Goal: Task Accomplishment & Management: Complete application form

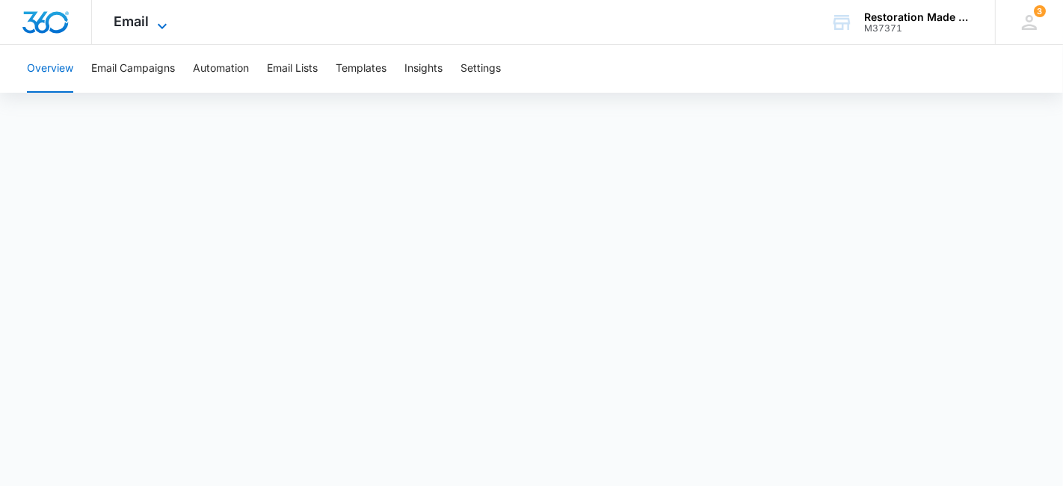
click at [164, 24] on icon at bounding box center [162, 25] width 9 height 5
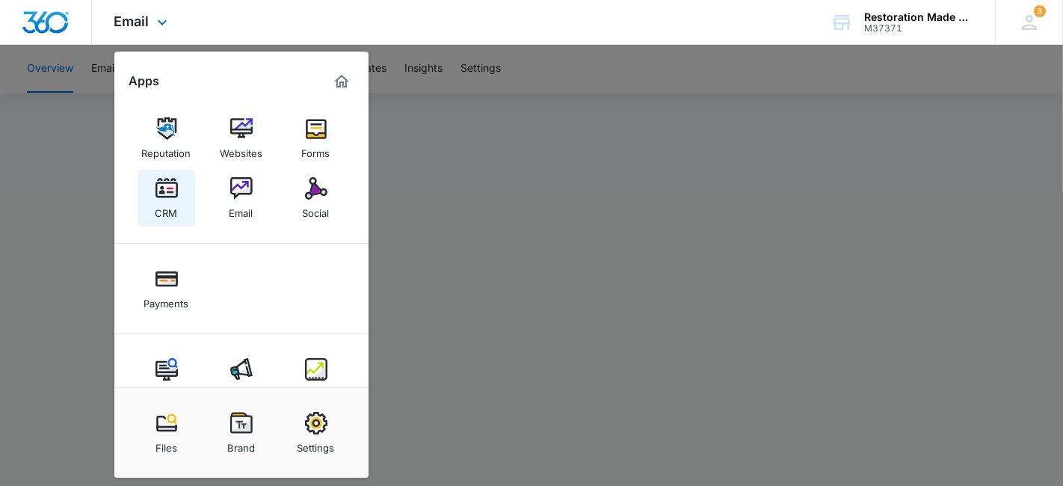
click at [164, 188] on img at bounding box center [166, 188] width 22 height 22
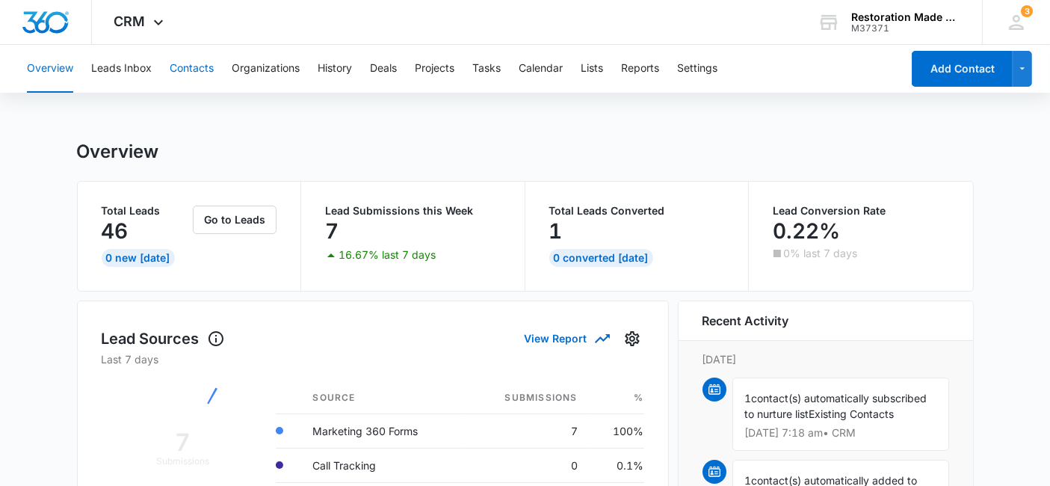
click at [189, 67] on button "Contacts" at bounding box center [192, 69] width 44 height 48
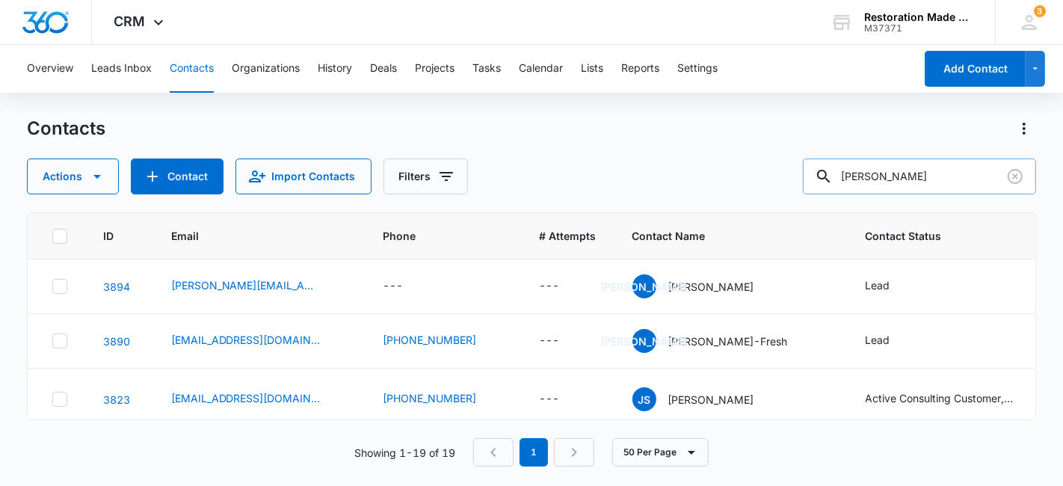
click at [941, 180] on input "[PERSON_NAME]" at bounding box center [919, 176] width 233 height 36
click at [920, 186] on input "[PERSON_NAME]" at bounding box center [919, 176] width 233 height 36
type input "j"
click at [169, 177] on button "Contact" at bounding box center [177, 176] width 93 height 36
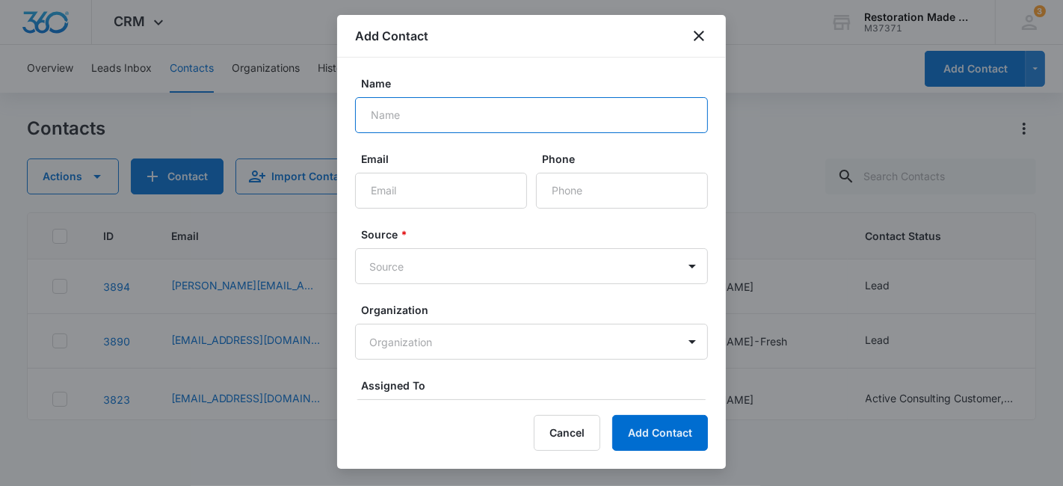
click at [424, 112] on input "Name" at bounding box center [531, 115] width 353 height 36
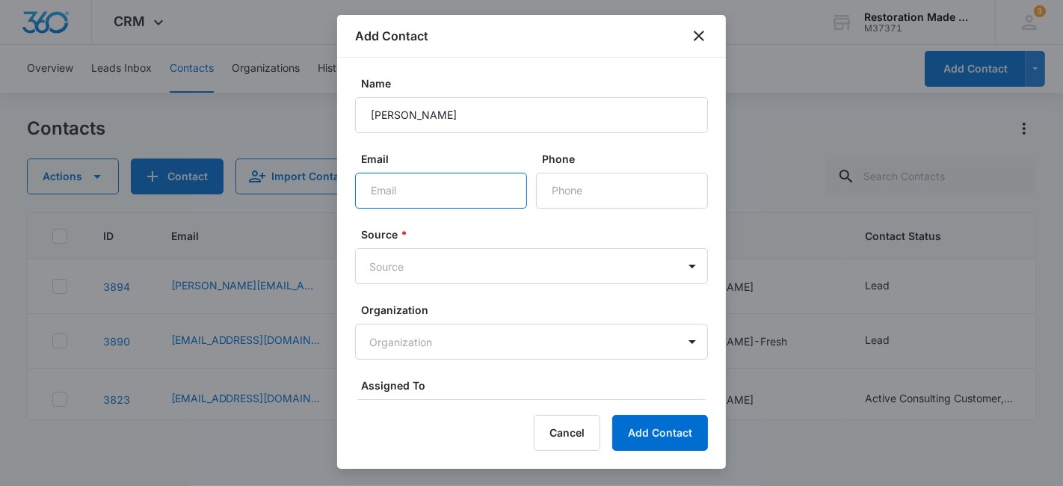
click at [445, 186] on input "Email" at bounding box center [441, 191] width 172 height 36
click at [433, 189] on input "Email" at bounding box center [441, 191] width 172 height 36
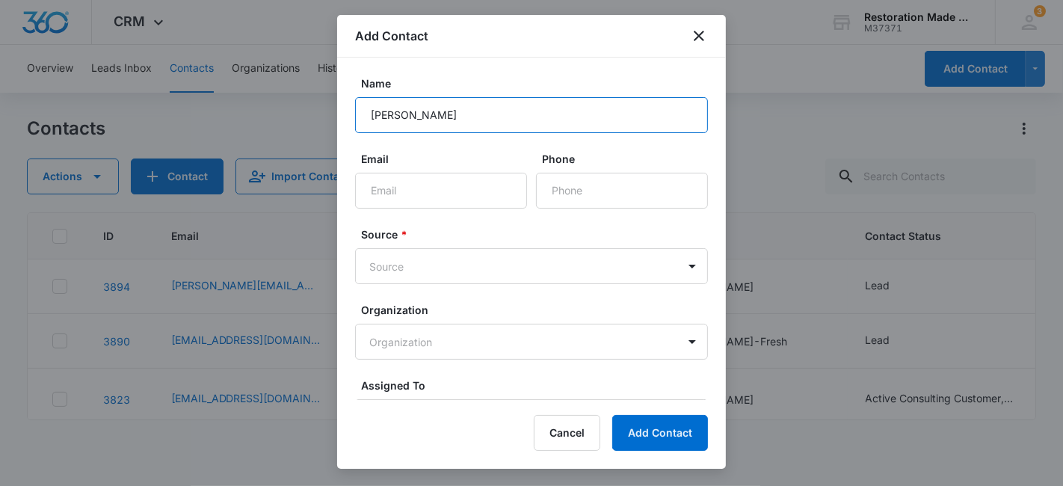
click at [482, 121] on input "[PERSON_NAME]" at bounding box center [531, 115] width 353 height 36
type input "[PERSON_NAME]- Coastal Restoration and Construction"
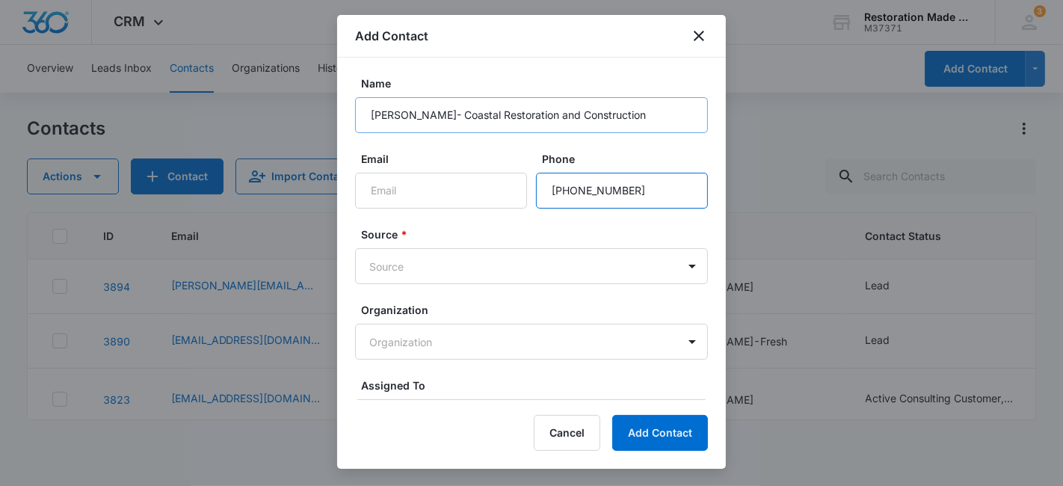
type input "[PHONE_NUMBER]"
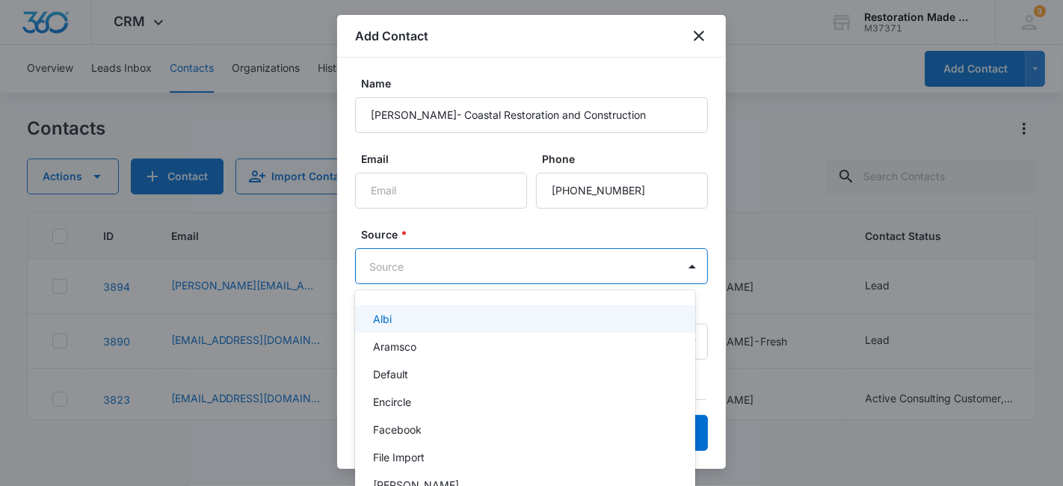
click at [529, 272] on body "CRM Apps Reputation Websites Forms CRM Email Social Payments Content Ads Intell…" at bounding box center [531, 243] width 1063 height 486
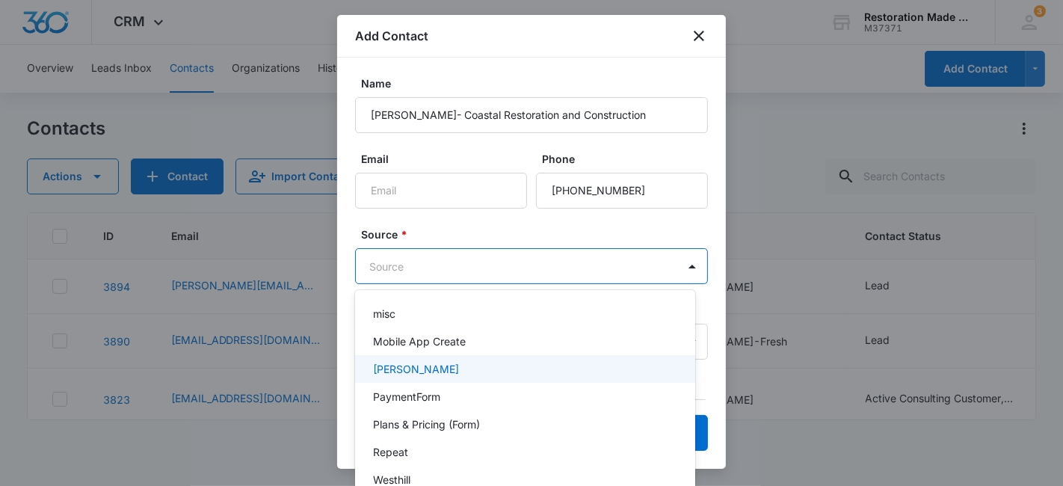
click at [391, 365] on p "[PERSON_NAME]" at bounding box center [416, 369] width 86 height 16
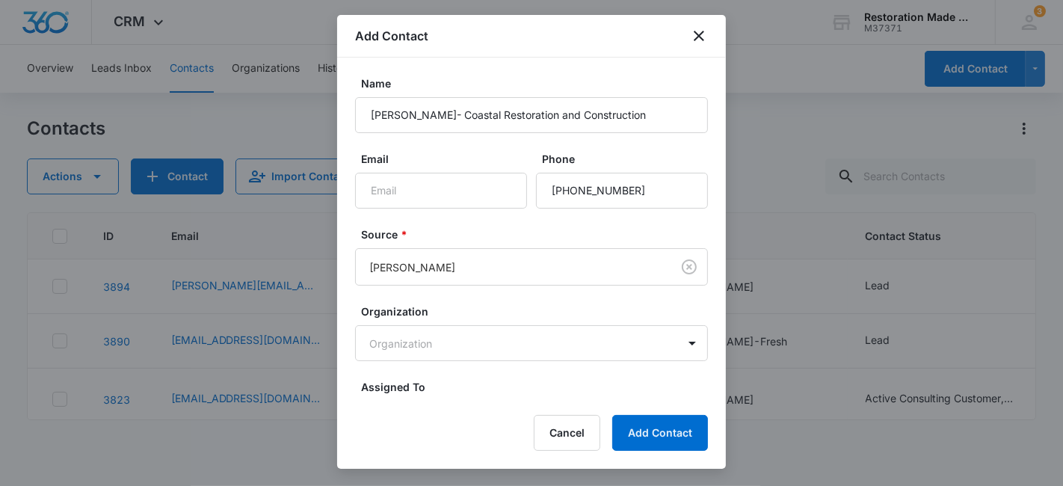
click at [498, 385] on label "Assigned To" at bounding box center [537, 387] width 353 height 16
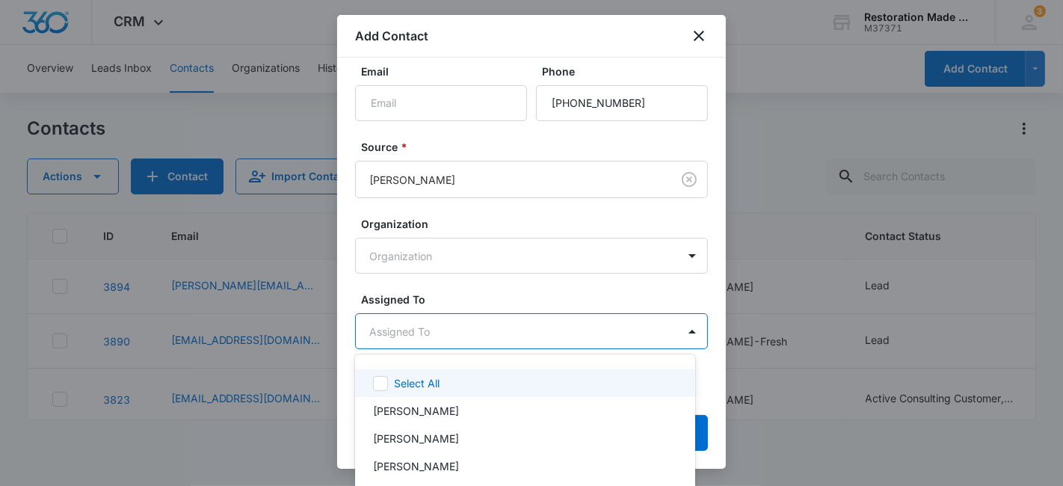
click at [531, 327] on body "CRM Apps Reputation Websites Forms CRM Email Social Payments Content Ads Intell…" at bounding box center [531, 243] width 1063 height 486
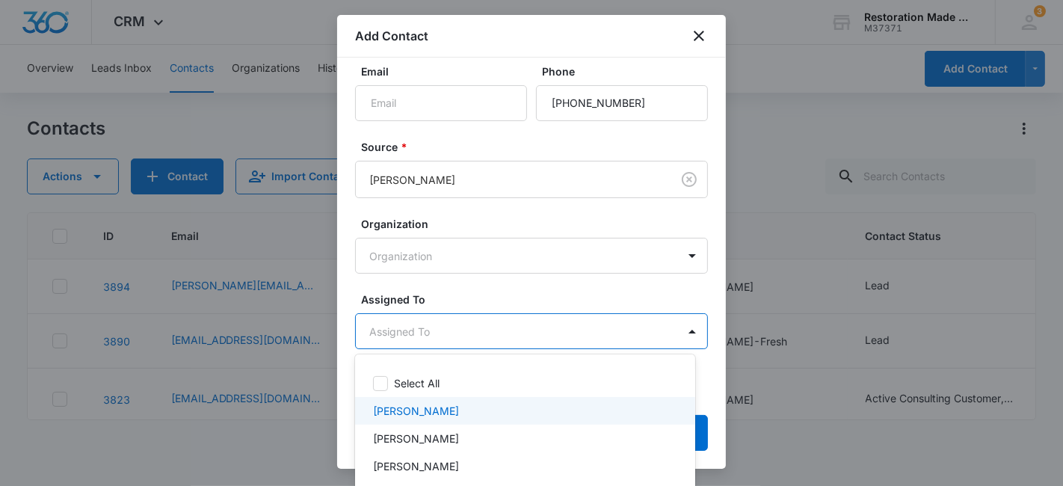
scroll to position [46, 0]
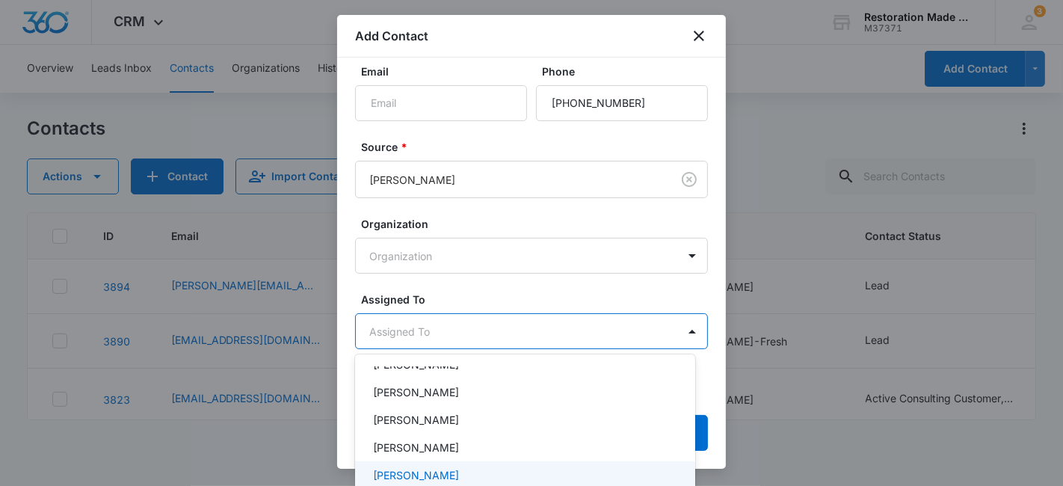
click at [411, 473] on p "[PERSON_NAME]" at bounding box center [416, 475] width 86 height 16
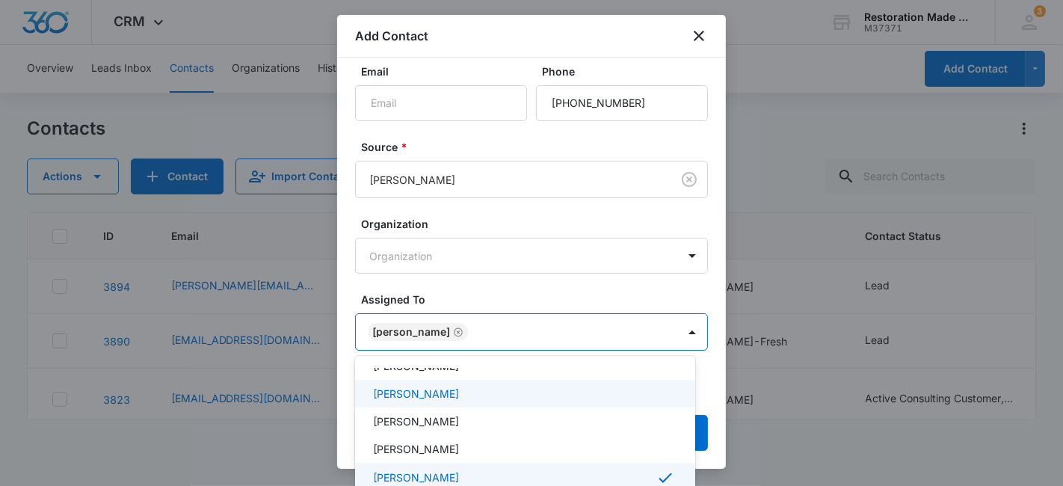
click at [486, 254] on div at bounding box center [531, 243] width 1063 height 486
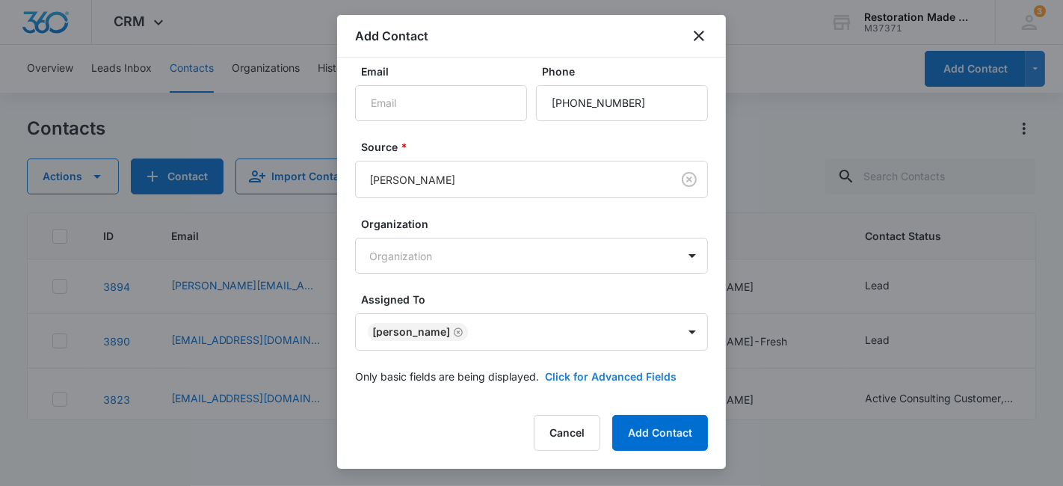
click at [599, 378] on button "Click for Advanced Fields" at bounding box center [611, 376] width 132 height 16
click at [577, 375] on button "Click to Hide Advanced Fields" at bounding box center [581, 376] width 153 height 16
click at [610, 373] on button "Click for Advanced Fields" at bounding box center [611, 376] width 132 height 16
click at [614, 374] on button "Click to Hide Advanced Fields" at bounding box center [581, 376] width 153 height 16
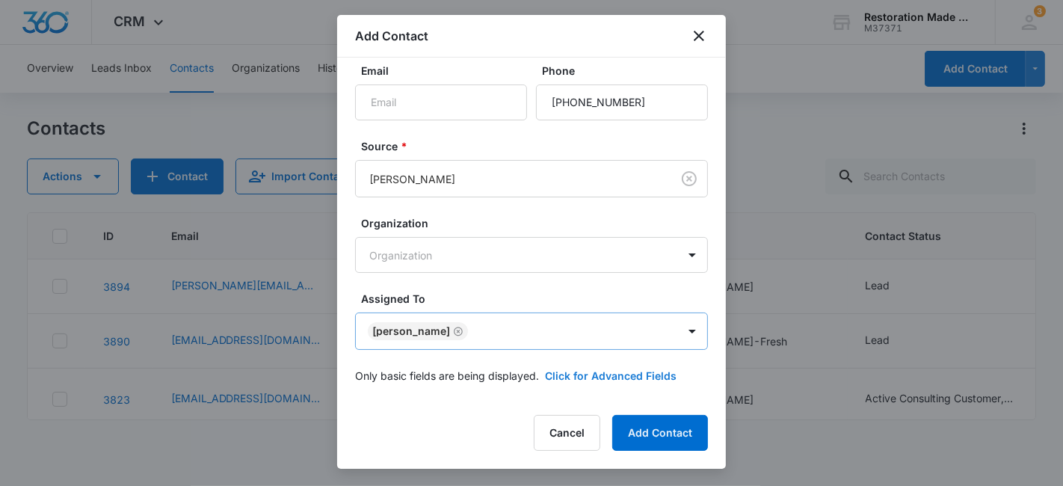
scroll to position [0, 0]
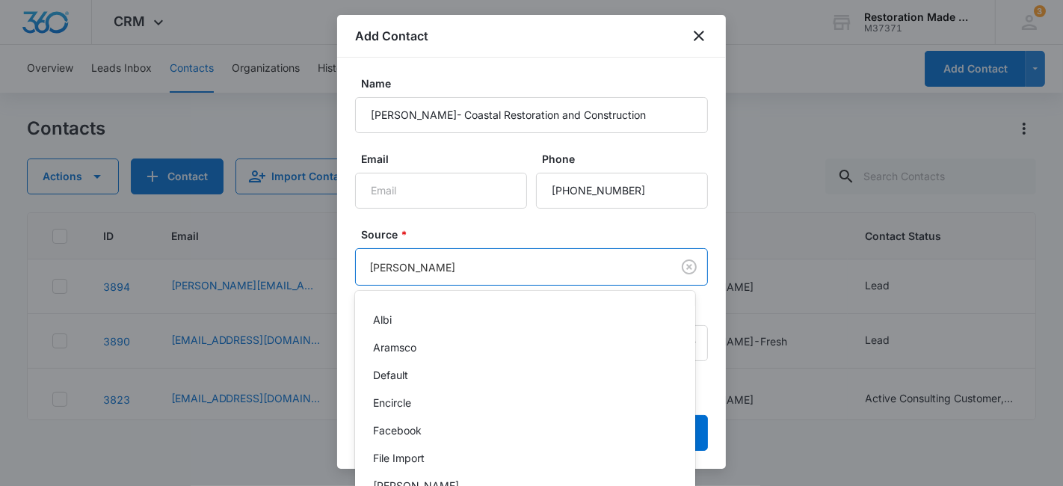
click at [494, 276] on body "CRM Apps Reputation Websites Forms CRM Email Social Payments Content Ads Intell…" at bounding box center [531, 243] width 1063 height 486
click at [476, 265] on div at bounding box center [531, 243] width 1063 height 486
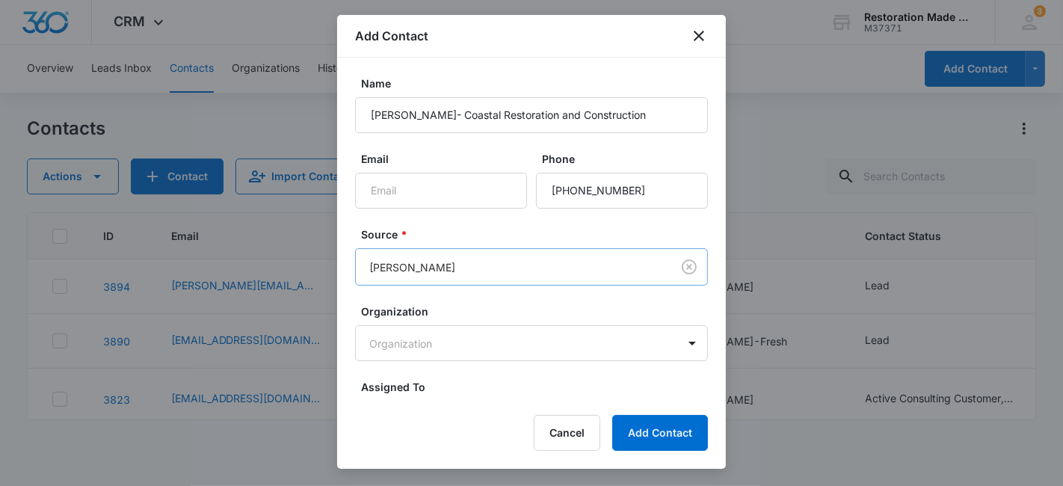
scroll to position [88, 0]
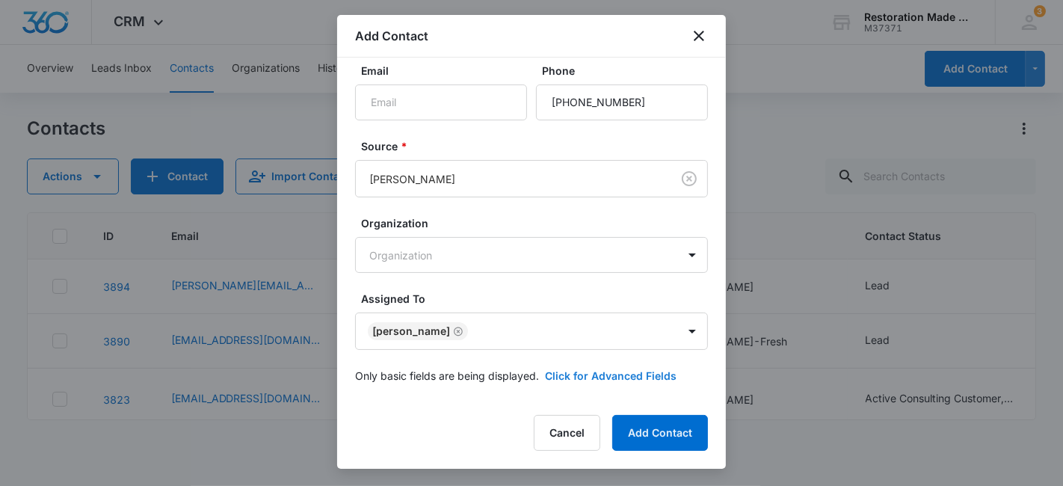
click at [638, 369] on button "Click for Advanced Fields" at bounding box center [611, 376] width 132 height 16
click at [655, 436] on button "Add Contact" at bounding box center [660, 433] width 96 height 36
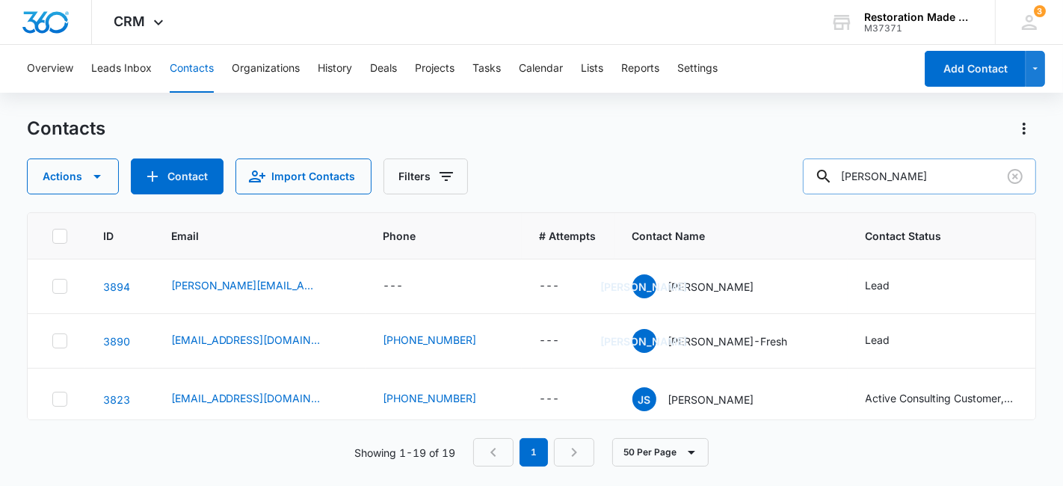
click at [943, 181] on input "[PERSON_NAME]" at bounding box center [919, 176] width 233 height 36
type input "j"
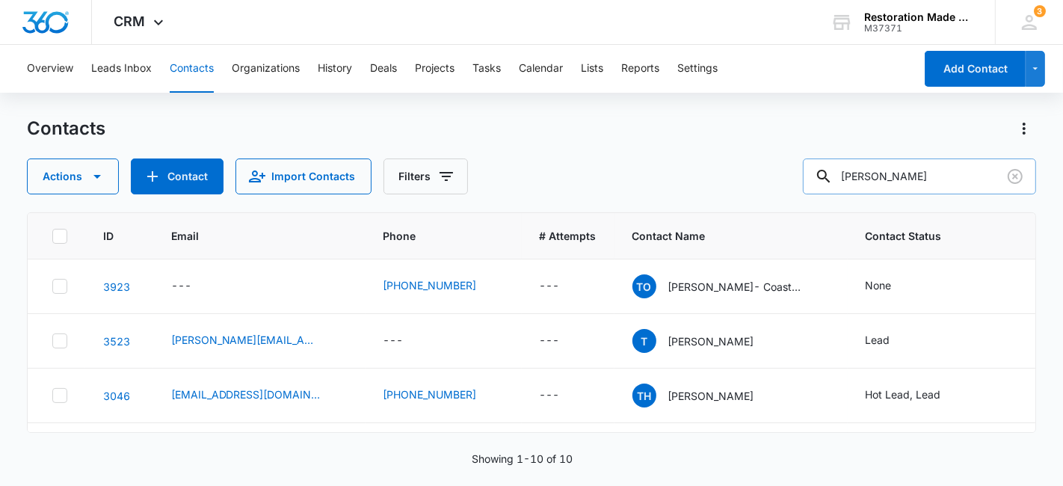
click at [909, 182] on input "travis" at bounding box center [919, 176] width 233 height 36
type input "t"
click at [931, 178] on input "text" at bounding box center [930, 176] width 211 height 36
type input "[PERSON_NAME]"
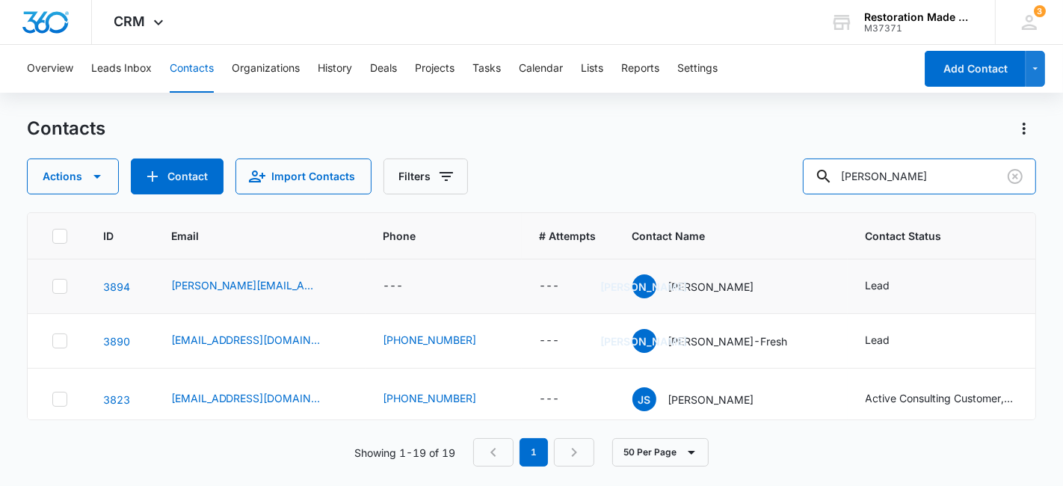
scroll to position [46, 0]
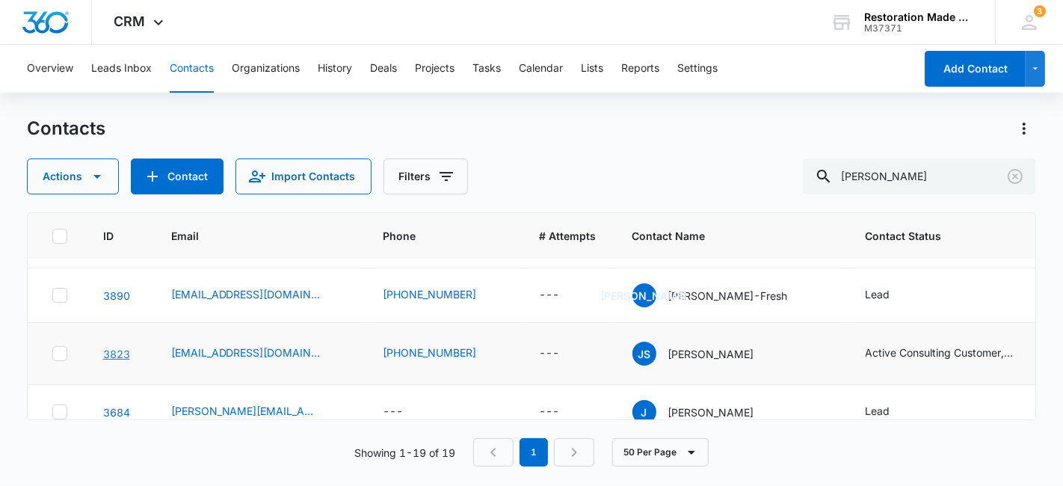
click at [111, 349] on link "3823" at bounding box center [116, 353] width 27 height 13
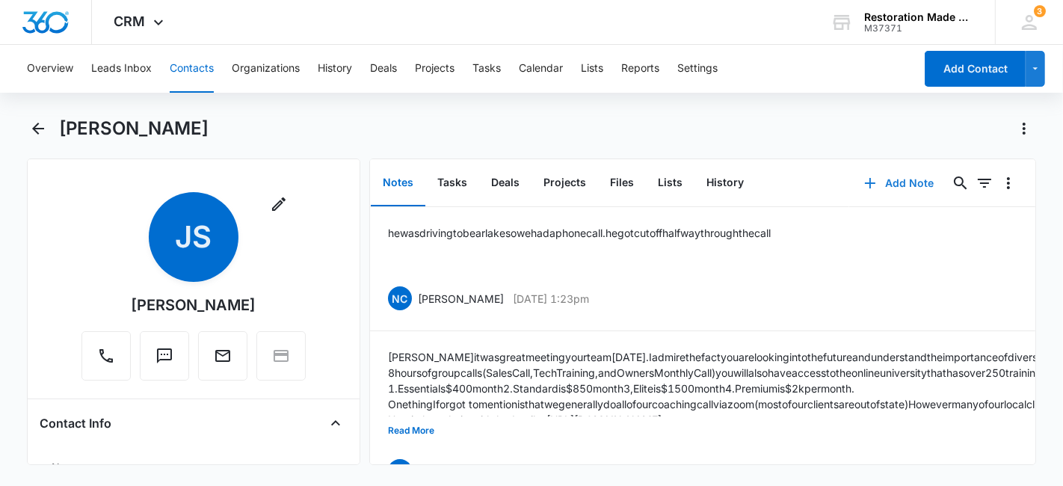
click at [893, 176] on button "Add Note" at bounding box center [898, 183] width 99 height 36
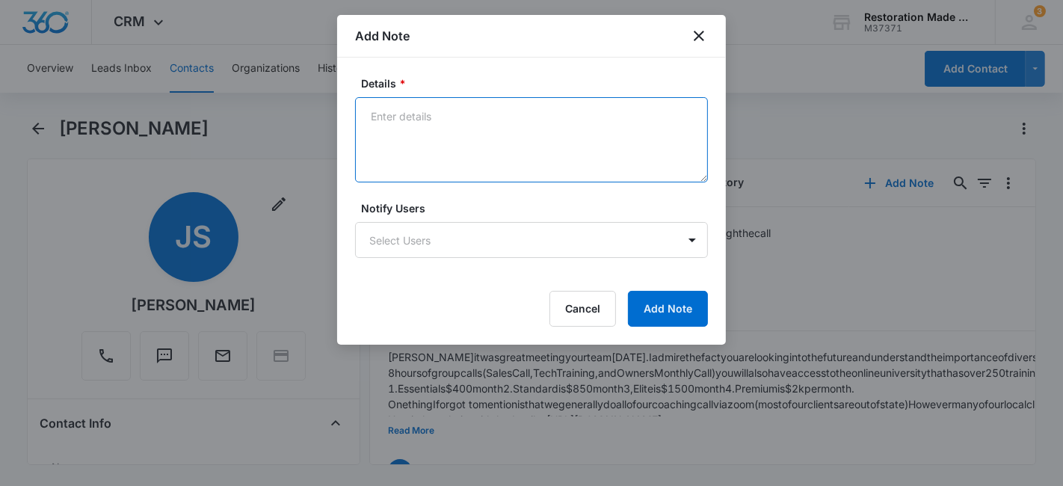
click at [455, 139] on textarea "Details *" at bounding box center [531, 139] width 353 height 85
paste textarea "Nate and Jason Serio Coaching Call Invited Jason Serio Nathan Cisney Attachment…"
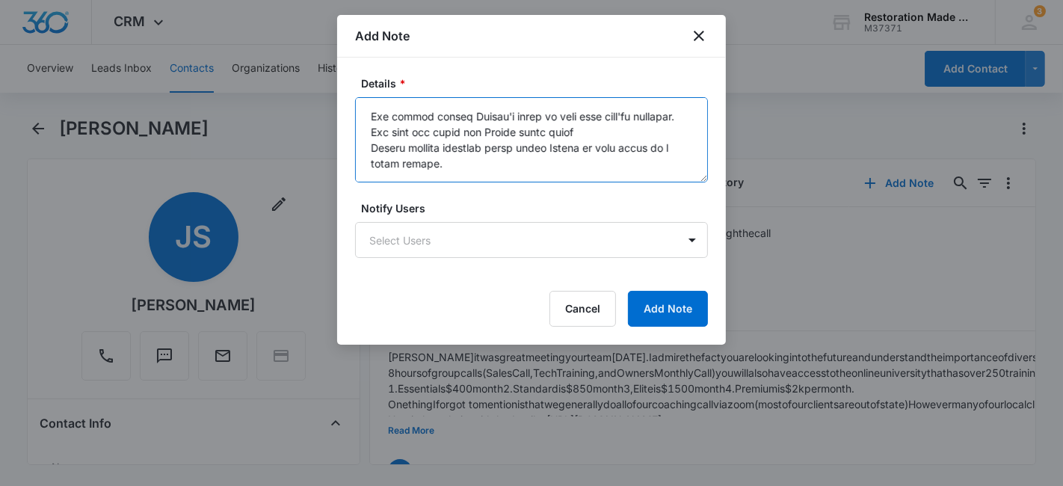
scroll to position [2966, 0]
type textarea "Nate and Jason Serio Coaching Call Invited Jason Serio Nathan Cisney Attachment…"
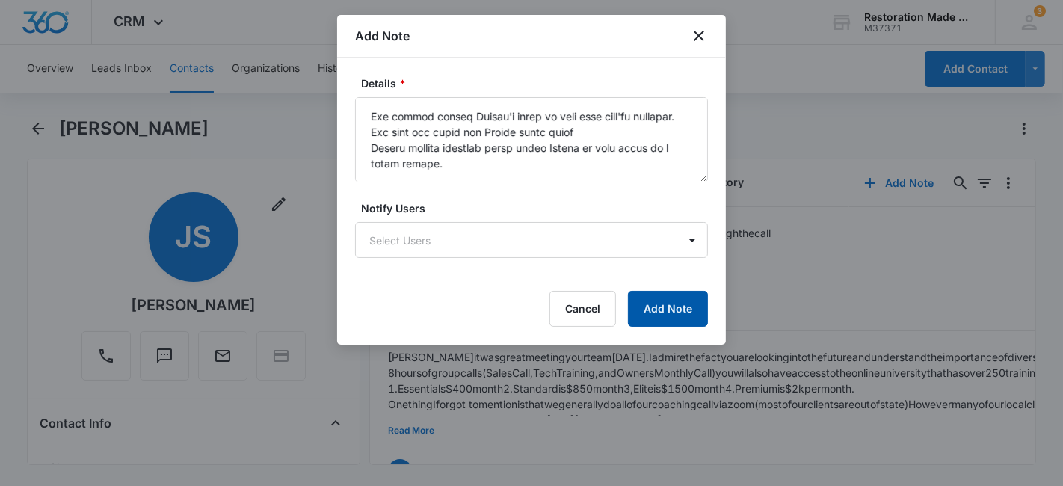
click at [667, 309] on button "Add Note" at bounding box center [668, 309] width 80 height 36
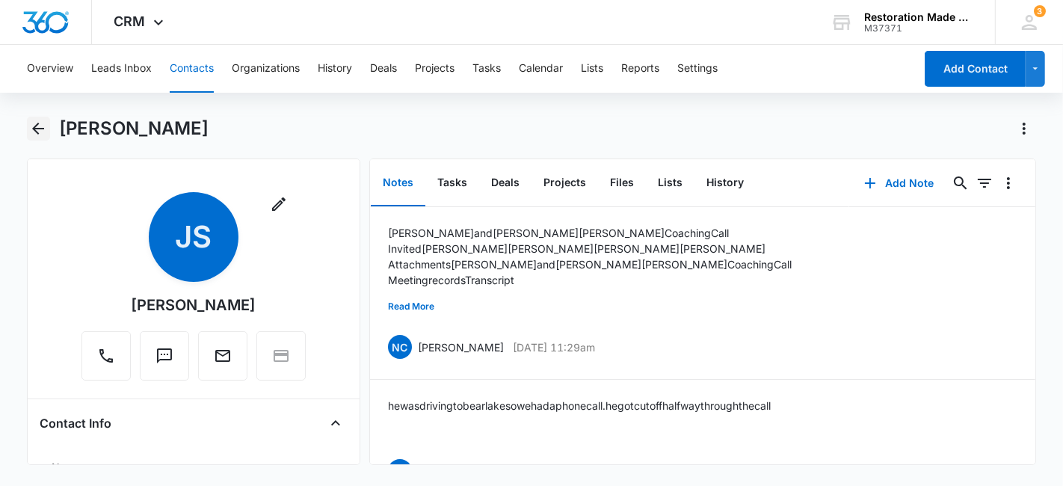
click at [40, 129] on icon "Back" at bounding box center [38, 129] width 12 height 12
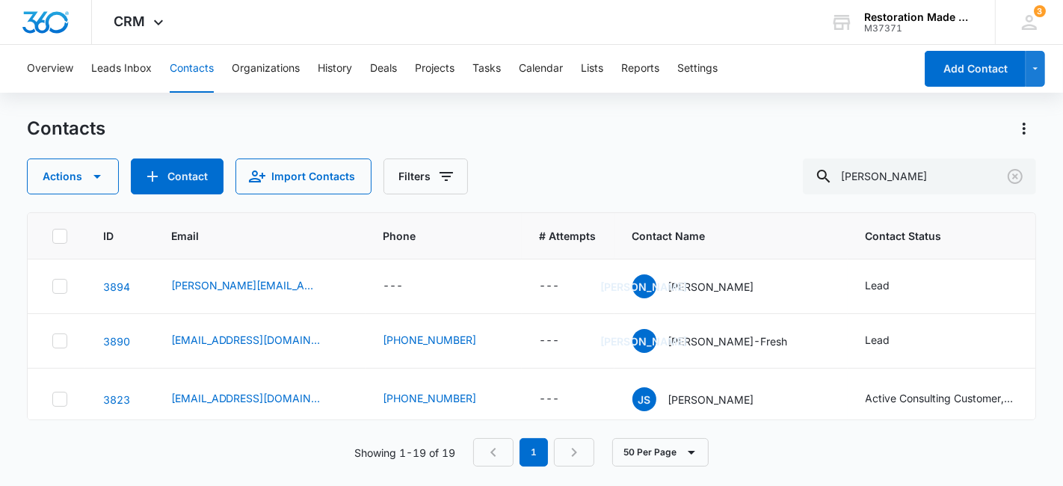
scroll to position [46, 0]
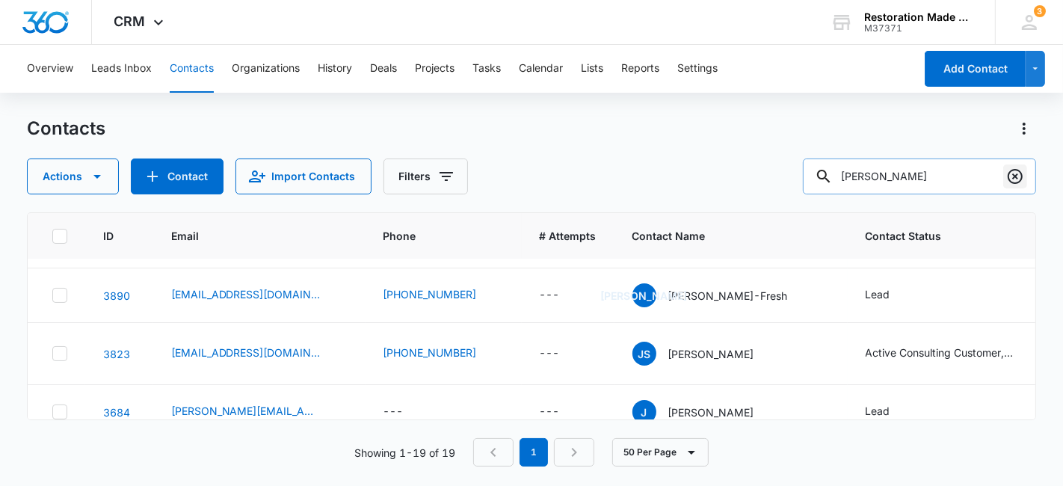
click at [1017, 181] on icon "Clear" at bounding box center [1015, 176] width 18 height 18
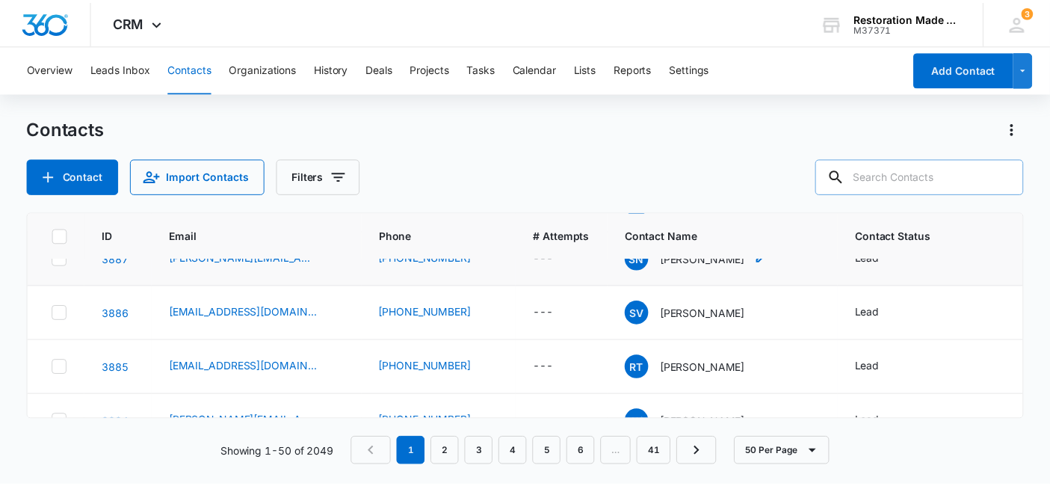
scroll to position [1927, 0]
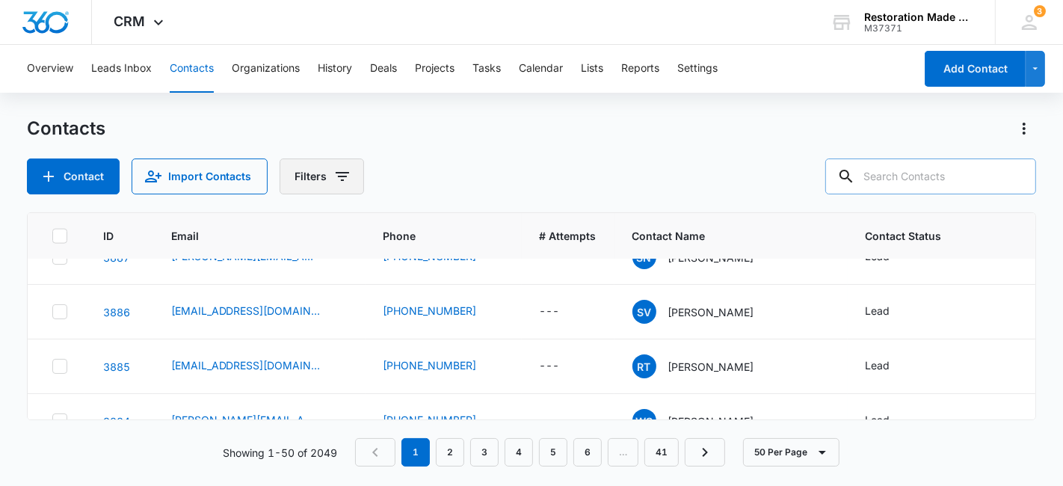
click at [347, 178] on button "Filters" at bounding box center [321, 176] width 84 height 36
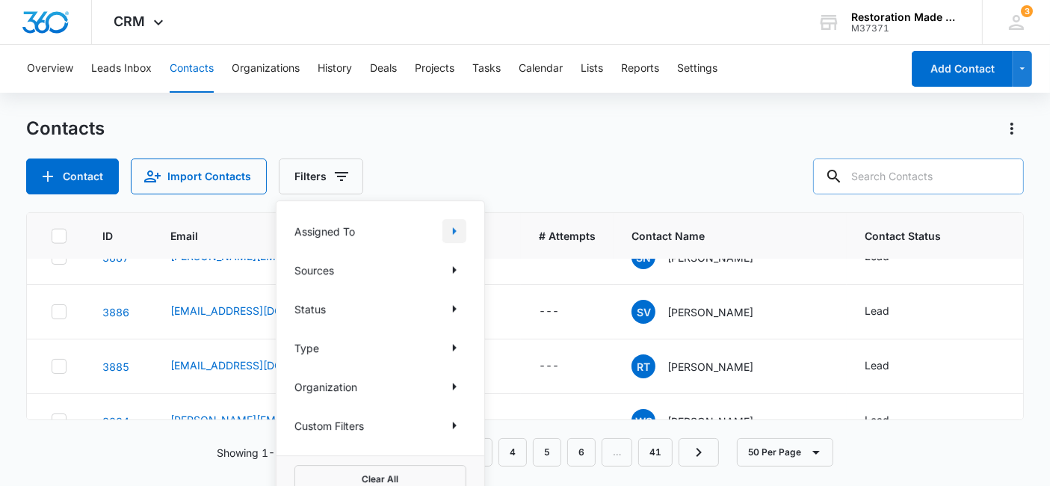
click at [457, 232] on icon "Show Assigned To filters" at bounding box center [454, 231] width 18 height 18
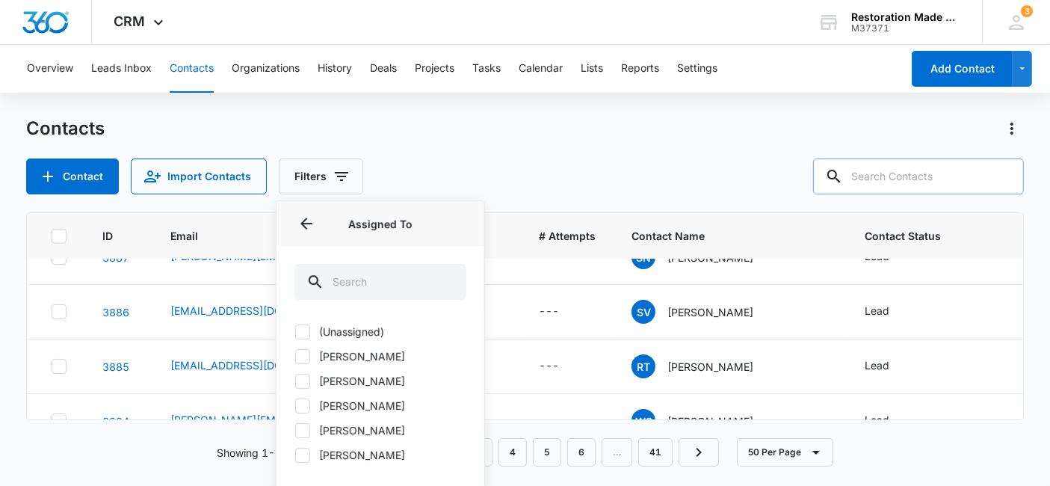
click at [353, 383] on label "[PERSON_NAME]" at bounding box center [380, 381] width 172 height 16
click at [295, 381] on input "[PERSON_NAME]" at bounding box center [294, 380] width 1 height 1
checkbox input "true"
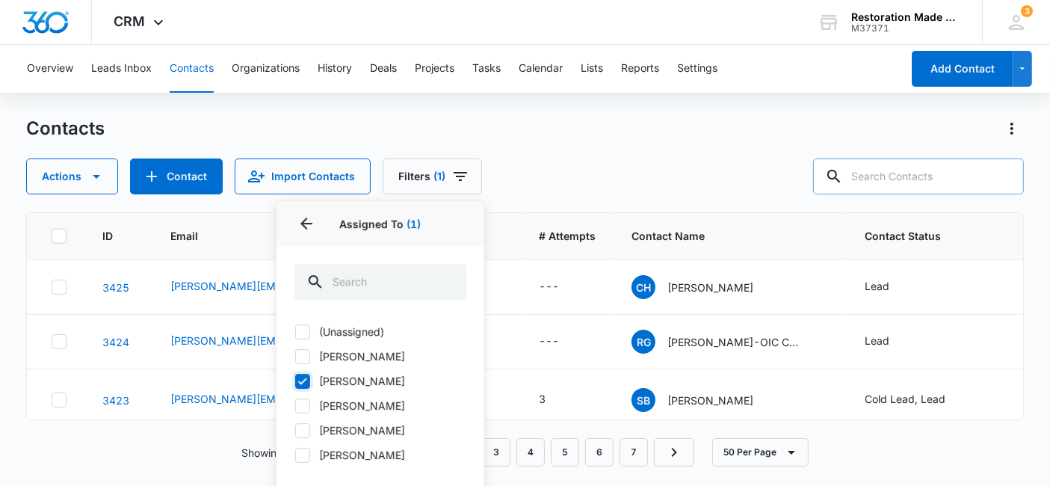
scroll to position [0, 0]
